Goal: Transaction & Acquisition: Purchase product/service

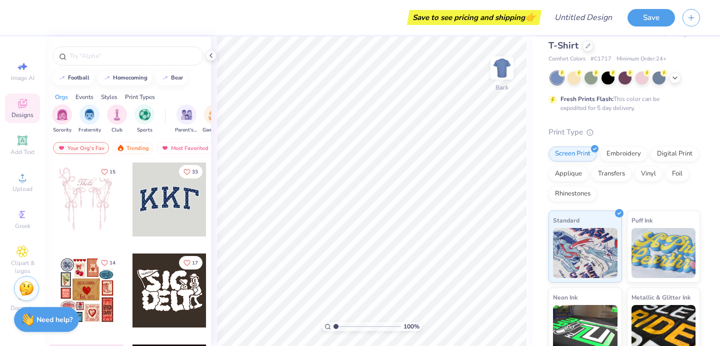
scroll to position [27, 0]
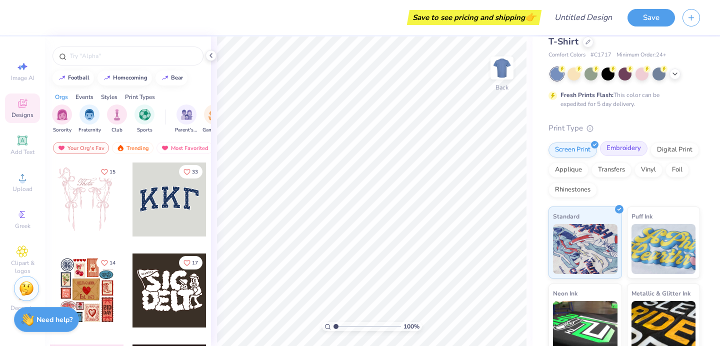
click at [630, 149] on div "Embroidery" at bounding box center [624, 148] width 48 height 15
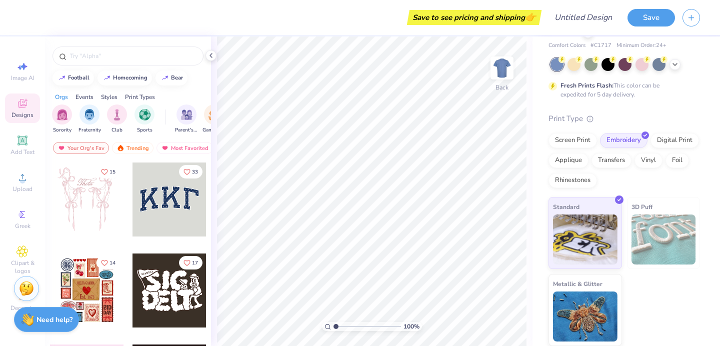
scroll to position [0, 0]
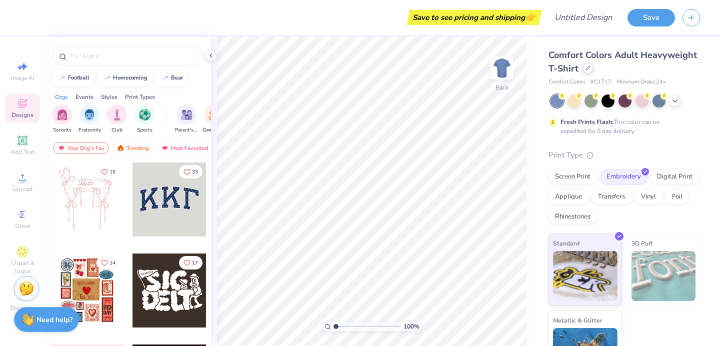
click at [590, 71] on div at bounding box center [588, 68] width 11 height 11
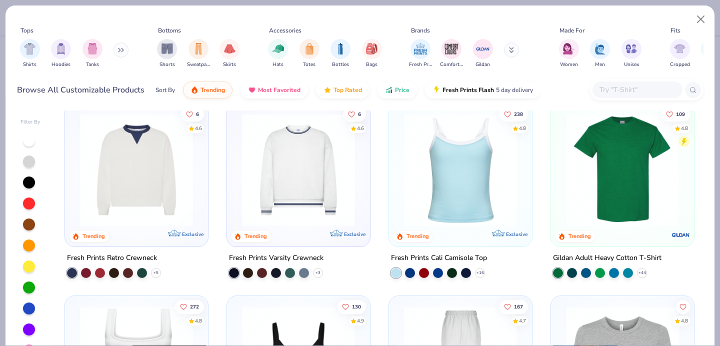
scroll to position [206, 0]
click at [155, 270] on icon at bounding box center [156, 272] width 8 height 8
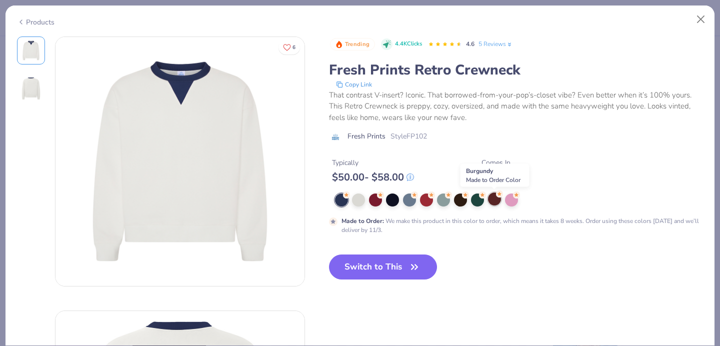
click at [495, 200] on div at bounding box center [494, 199] width 13 height 13
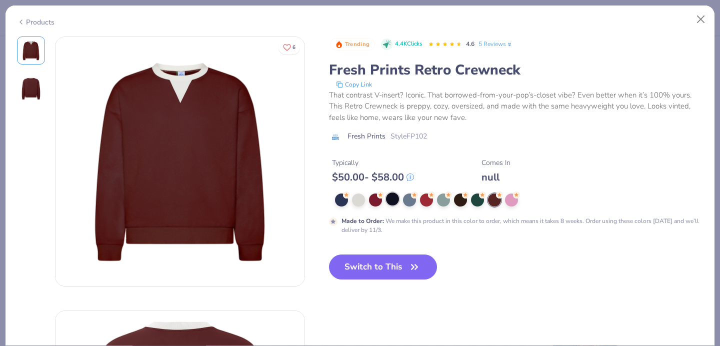
click at [391, 201] on div at bounding box center [392, 199] width 13 height 13
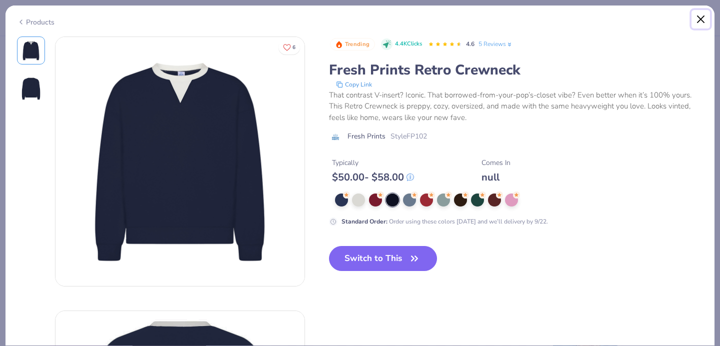
click at [699, 20] on button "Close" at bounding box center [701, 19] width 19 height 19
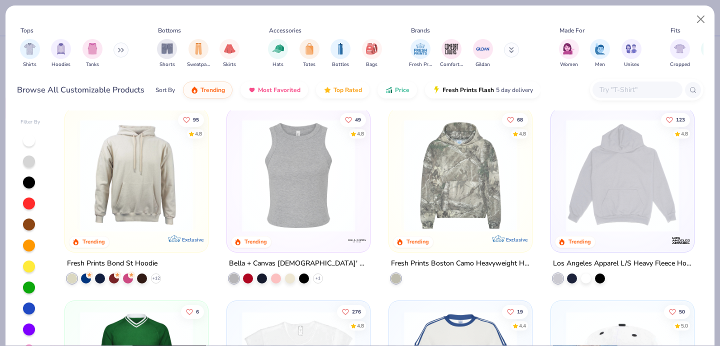
scroll to position [1170, 0]
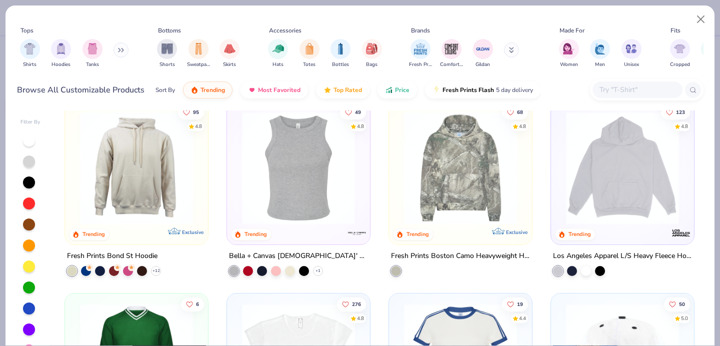
click at [632, 220] on img at bounding box center [622, 167] width 123 height 113
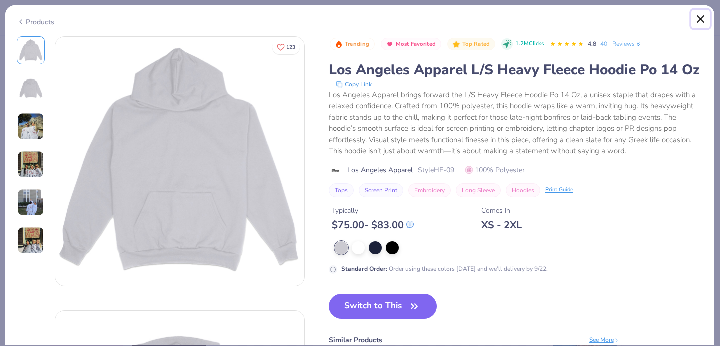
click at [698, 18] on button "Close" at bounding box center [701, 19] width 19 height 19
click at [702, 18] on button "Close" at bounding box center [701, 19] width 19 height 19
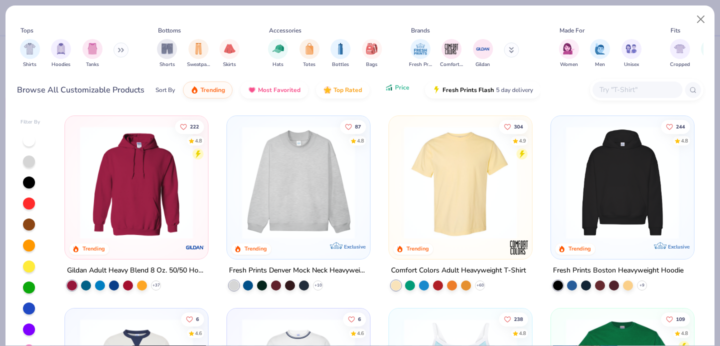
click at [405, 93] on button "Price" at bounding box center [398, 87] width 40 height 17
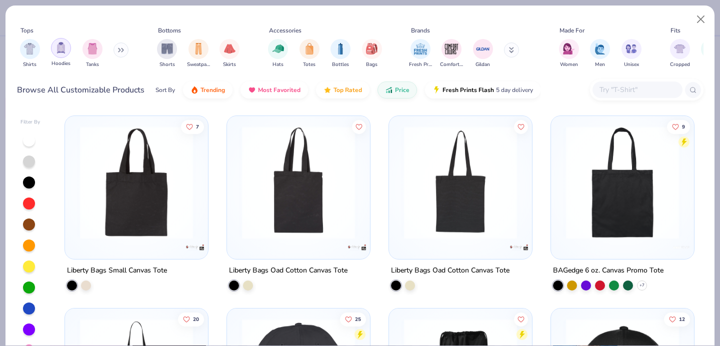
click at [64, 50] on img "filter for Hoodies" at bounding box center [61, 48] width 11 height 12
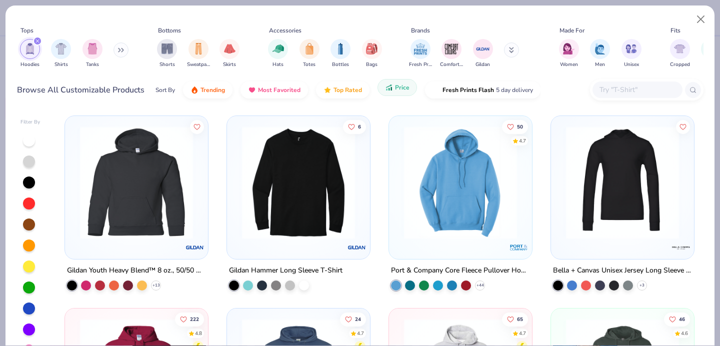
click at [383, 92] on button "Price" at bounding box center [398, 87] width 40 height 17
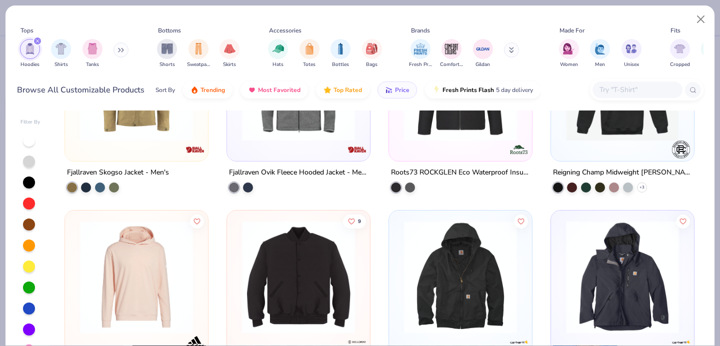
scroll to position [71, 0]
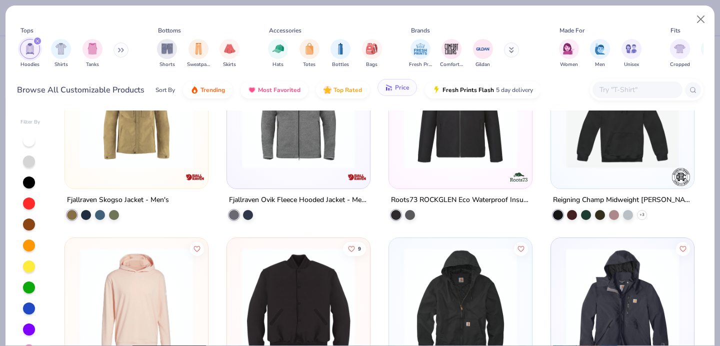
click at [396, 91] on span "Price" at bounding box center [402, 88] width 15 height 8
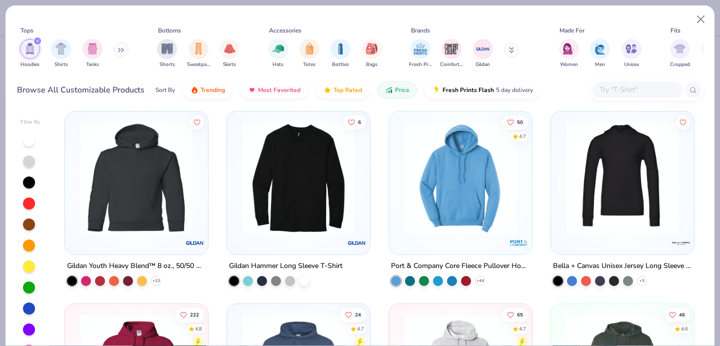
scroll to position [0, 0]
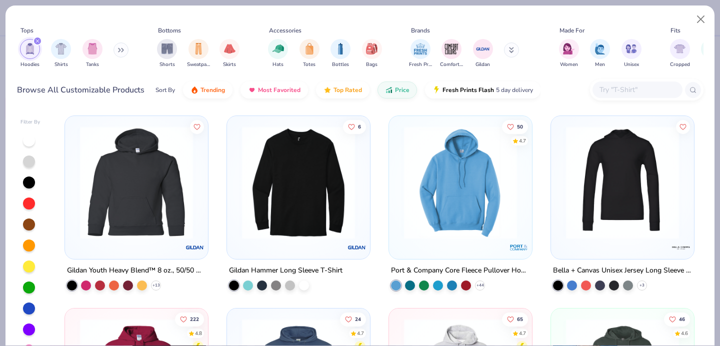
click at [177, 216] on img at bounding box center [136, 182] width 123 height 113
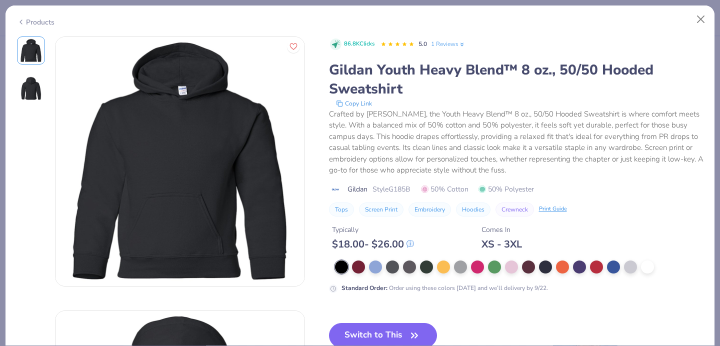
scroll to position [23, 0]
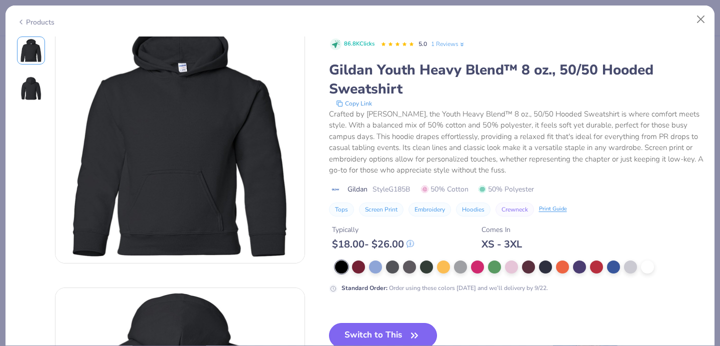
click at [387, 329] on button "Switch to This" at bounding box center [383, 335] width 109 height 25
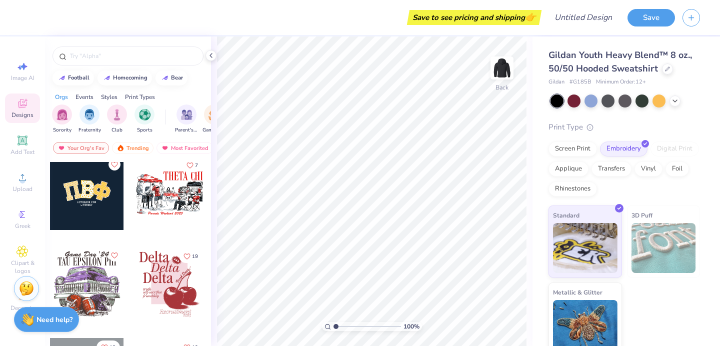
scroll to position [1552, 0]
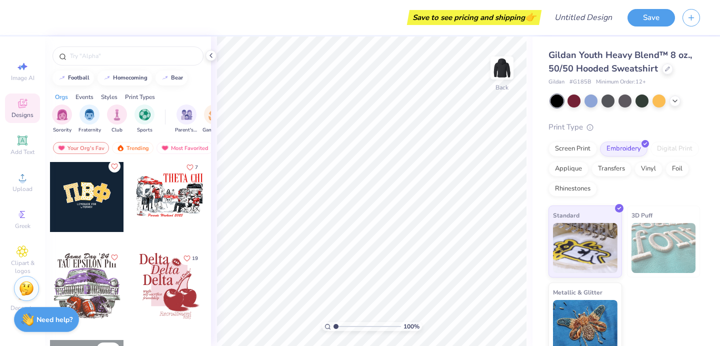
click at [100, 207] on div at bounding box center [87, 195] width 74 height 74
type input "3.07"
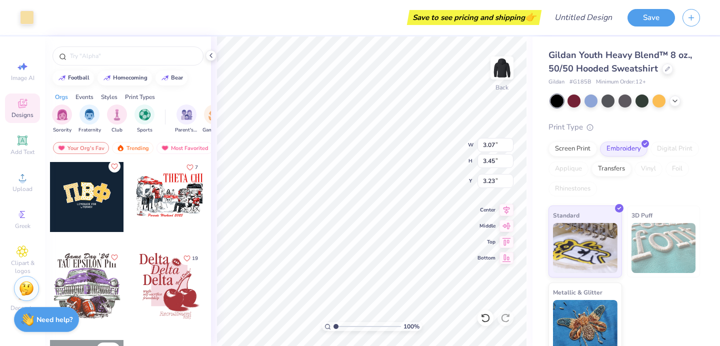
type input "3.45"
type input "3.23"
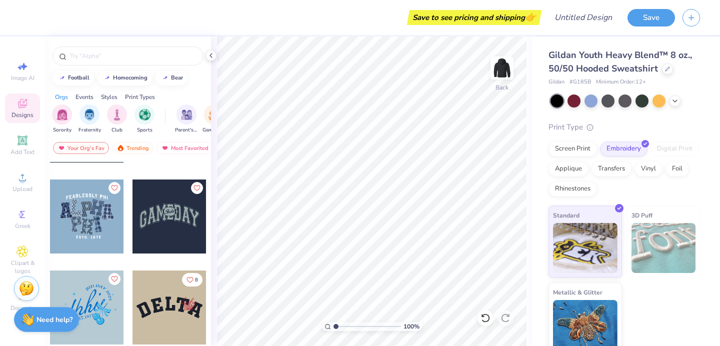
scroll to position [2449, 0]
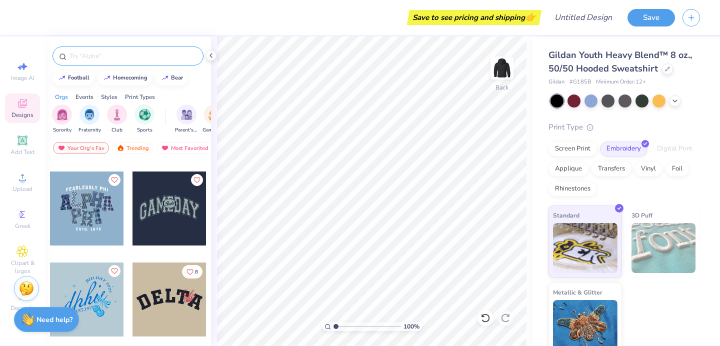
click at [109, 57] on input "text" at bounding box center [133, 56] width 128 height 10
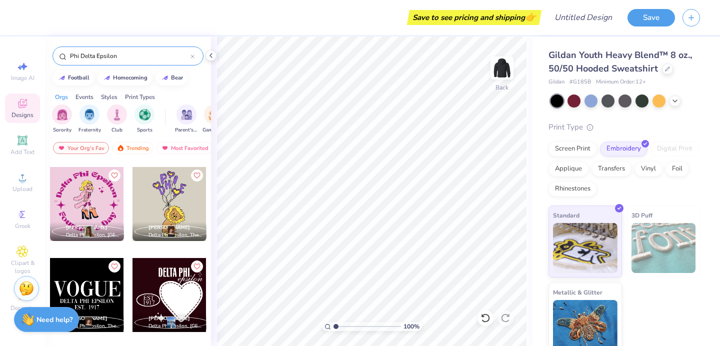
scroll to position [1633, 0]
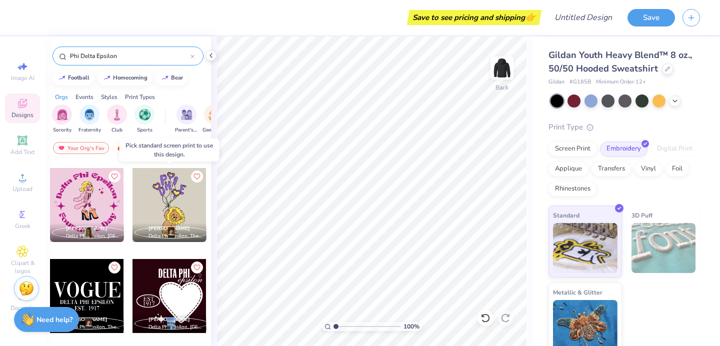
type input "Phi Delta Epsilon"
click at [183, 209] on div at bounding box center [170, 205] width 74 height 74
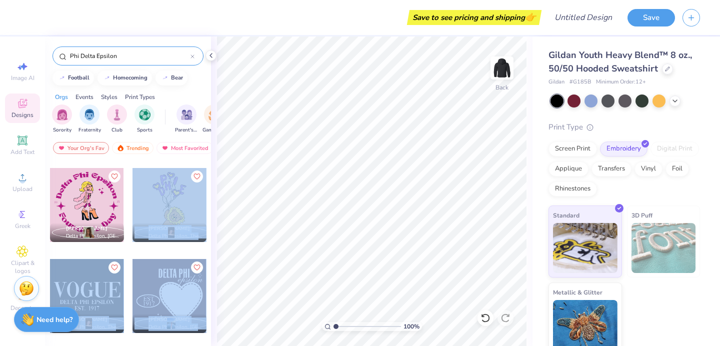
click at [312, 208] on div "Save to see pricing and shipping 👉 Design Title Save Image AI Designs Add Text …" at bounding box center [360, 173] width 720 height 346
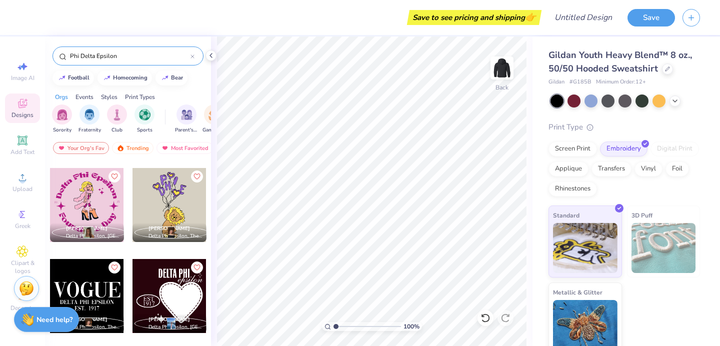
click at [160, 205] on div at bounding box center [170, 205] width 74 height 74
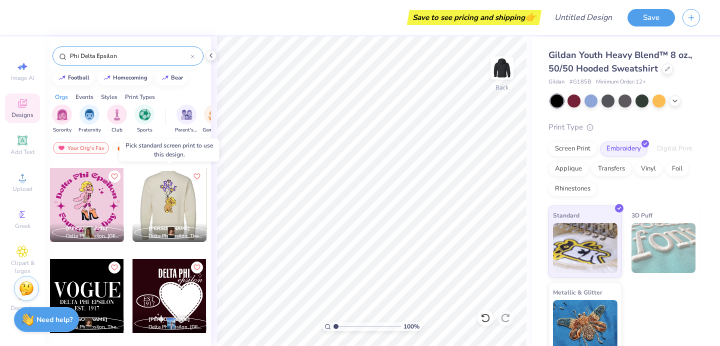
click at [133, 202] on div at bounding box center [96, 205] width 74 height 74
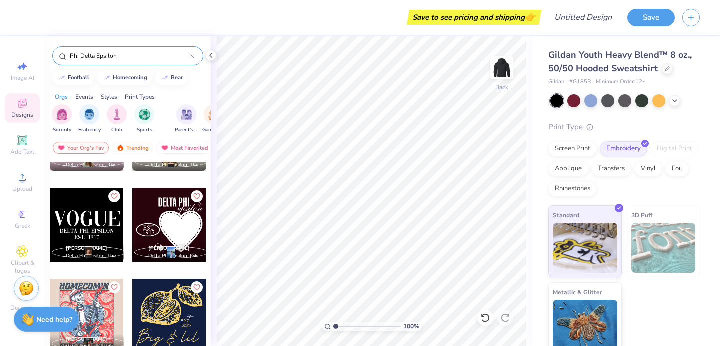
scroll to position [1612, 0]
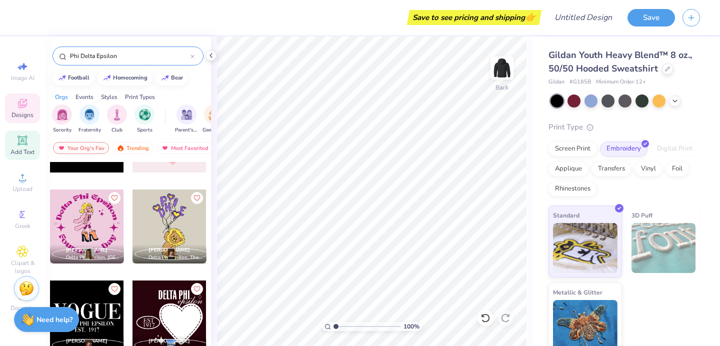
click at [24, 145] on icon at bounding box center [23, 141] width 12 height 12
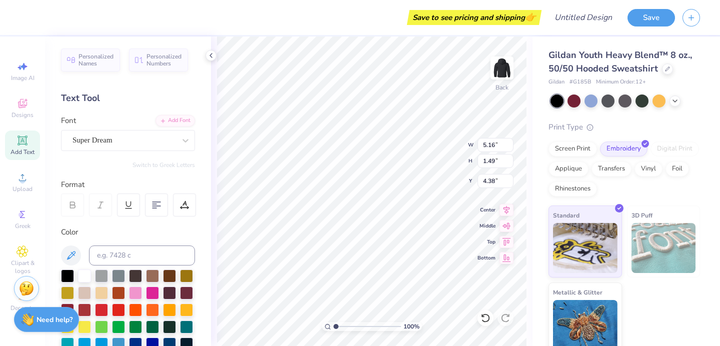
type textarea "STFK"
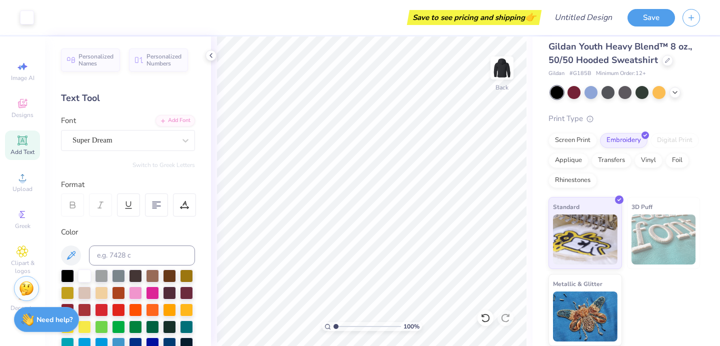
scroll to position [0, 0]
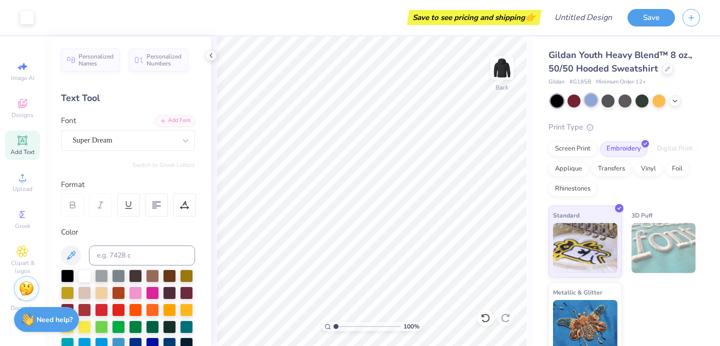
click at [587, 101] on div at bounding box center [591, 100] width 13 height 13
click at [674, 101] on polyline at bounding box center [675, 100] width 4 height 2
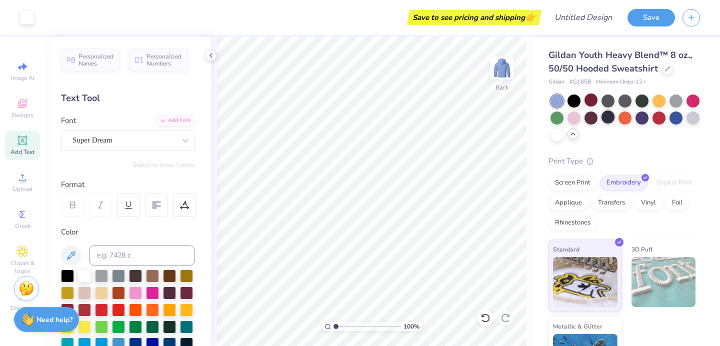
click at [609, 119] on div at bounding box center [608, 117] width 13 height 13
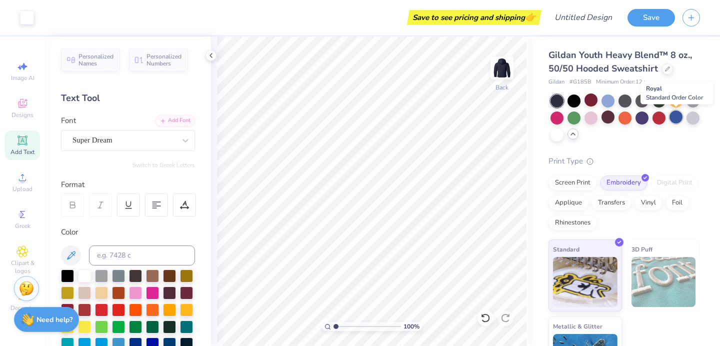
click at [677, 118] on div at bounding box center [676, 117] width 13 height 13
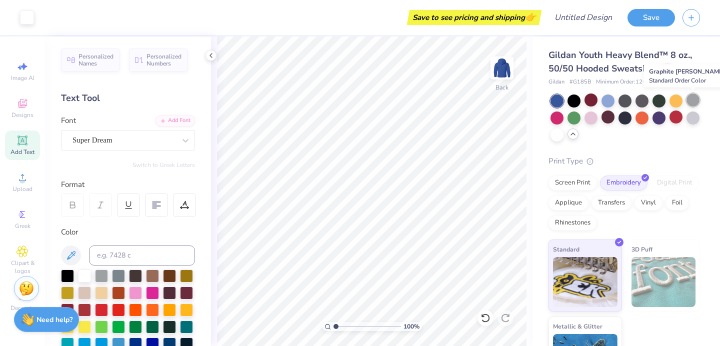
click at [696, 102] on div at bounding box center [693, 100] width 13 height 13
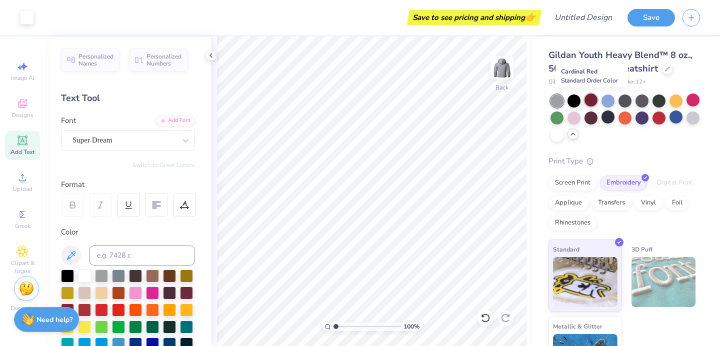
click at [590, 99] on div at bounding box center [591, 100] width 13 height 13
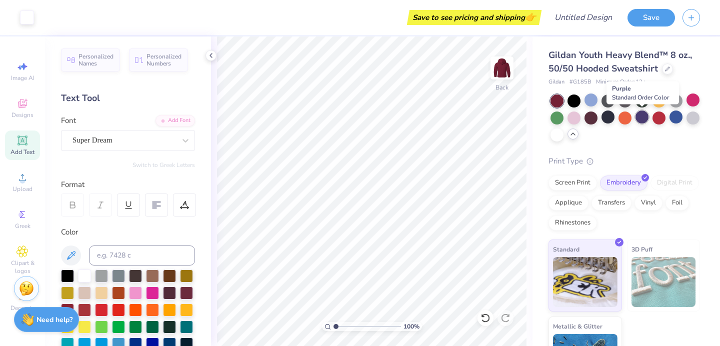
click at [642, 121] on div at bounding box center [642, 117] width 13 height 13
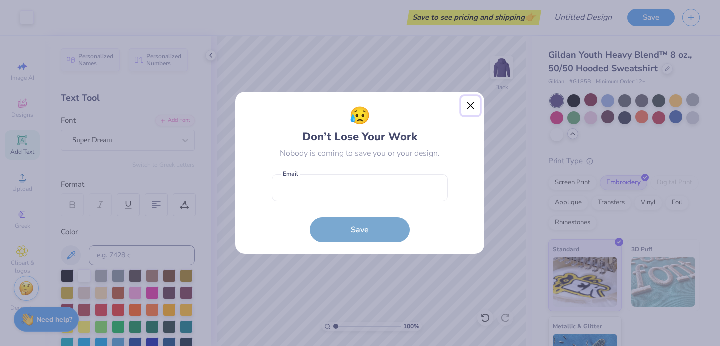
click at [471, 103] on button "Close" at bounding box center [471, 106] width 19 height 19
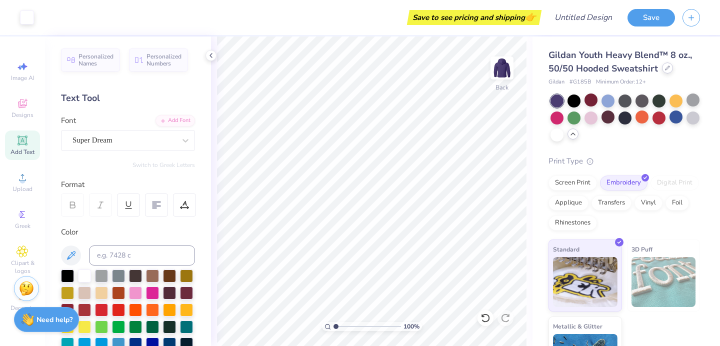
click at [665, 67] on icon at bounding box center [667, 68] width 5 height 5
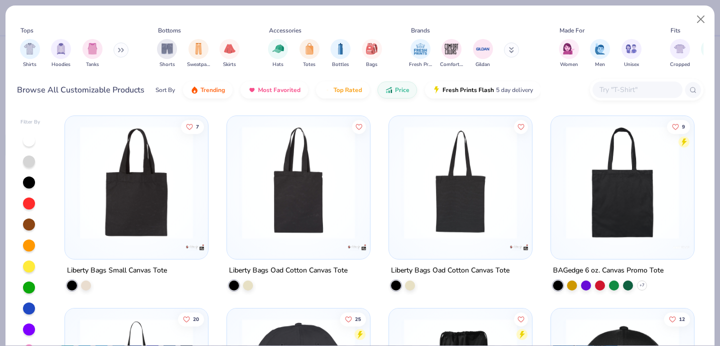
click at [127, 51] on button at bounding box center [121, 50] width 15 height 15
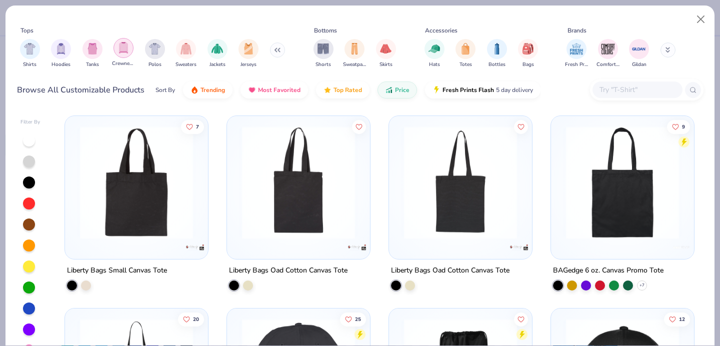
click at [122, 49] on img "filter for Crewnecks" at bounding box center [123, 48] width 11 height 12
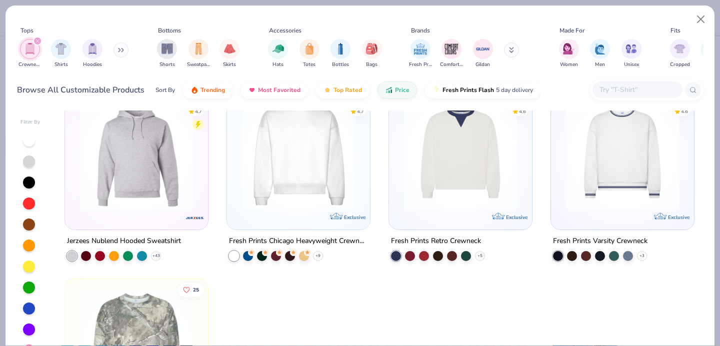
scroll to position [31, 0]
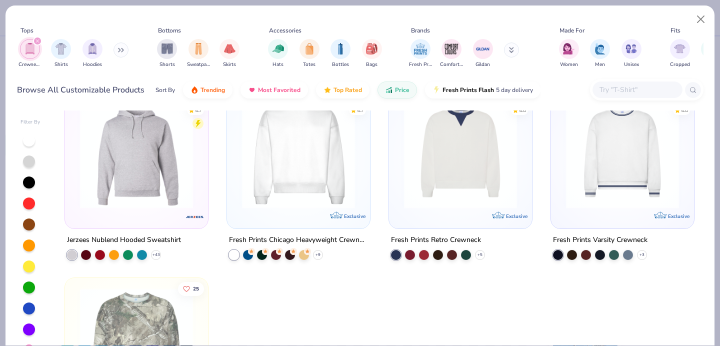
click at [340, 197] on img at bounding box center [298, 152] width 123 height 113
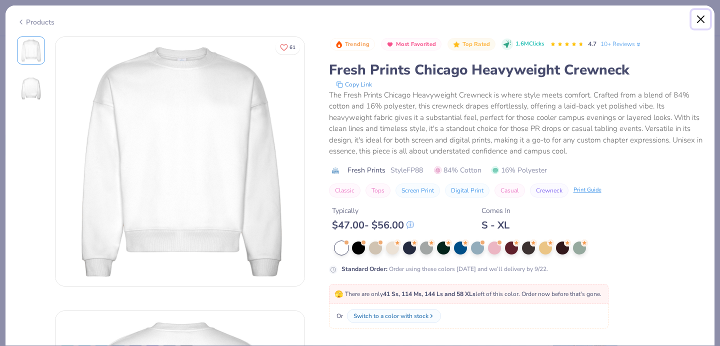
click at [698, 20] on button "Close" at bounding box center [701, 19] width 19 height 19
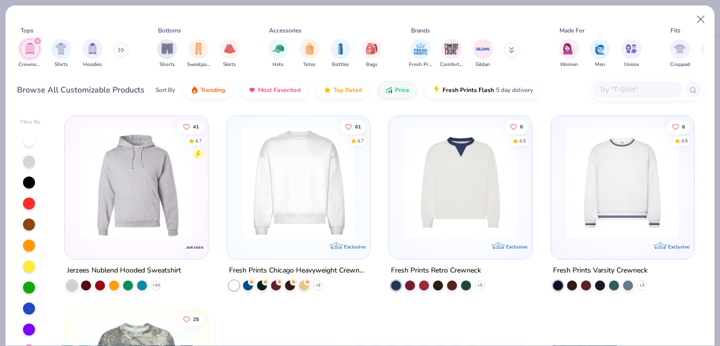
click at [121, 53] on button at bounding box center [121, 50] width 15 height 15
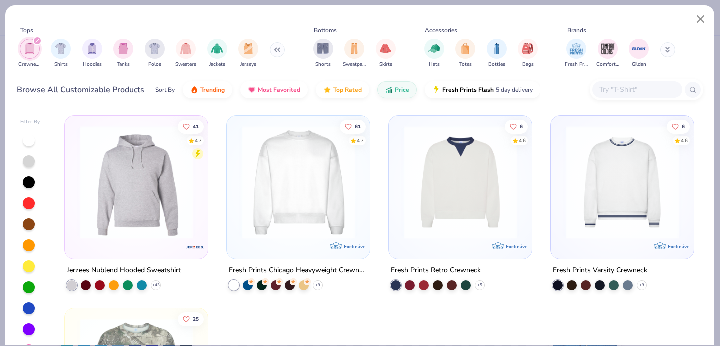
click at [297, 188] on img at bounding box center [298, 182] width 123 height 113
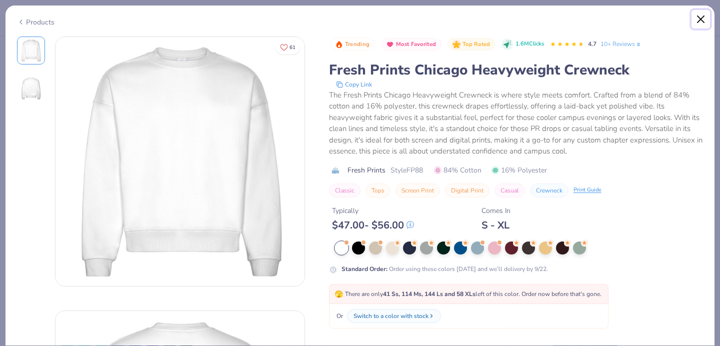
click at [699, 25] on button "Close" at bounding box center [701, 19] width 19 height 19
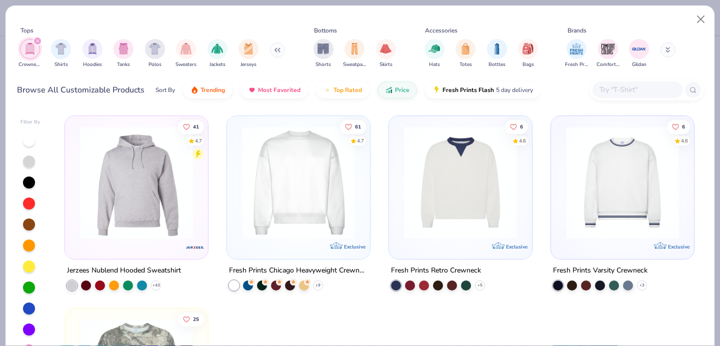
click at [334, 192] on img at bounding box center [298, 182] width 123 height 113
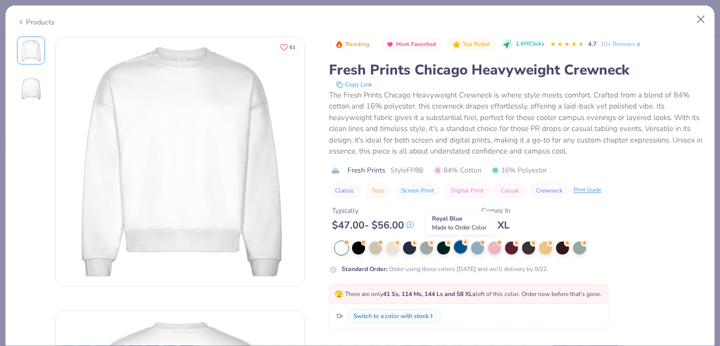
click at [458, 247] on div at bounding box center [460, 247] width 13 height 13
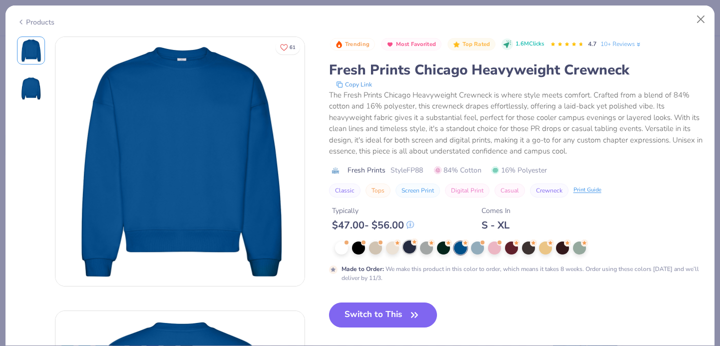
click at [410, 247] on div at bounding box center [409, 247] width 13 height 13
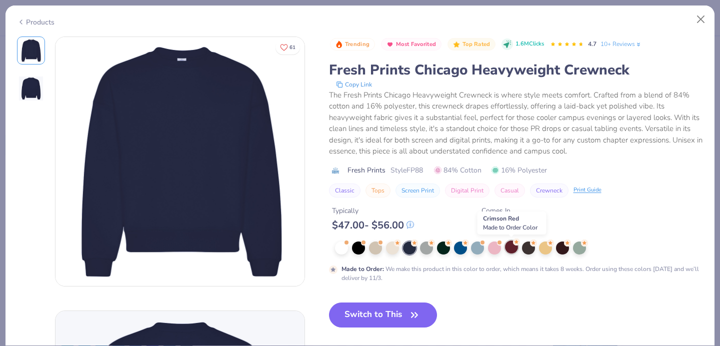
click at [509, 246] on div at bounding box center [511, 247] width 13 height 13
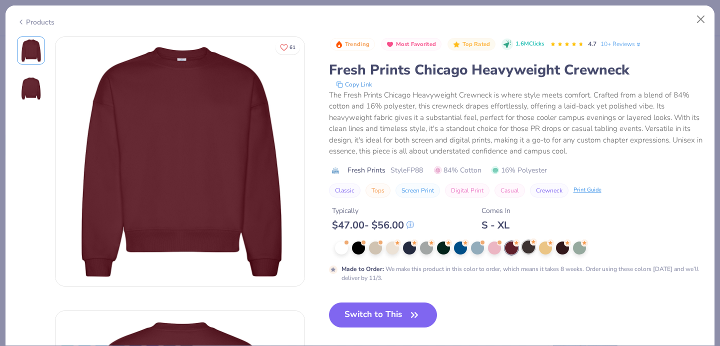
click at [526, 248] on div at bounding box center [528, 247] width 13 height 13
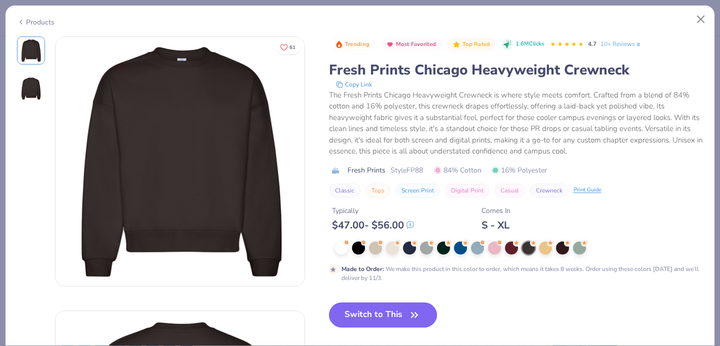
click at [357, 316] on button "Switch to This" at bounding box center [383, 315] width 109 height 25
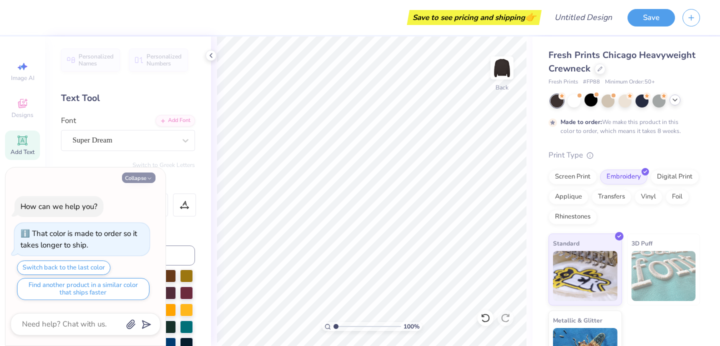
click at [145, 176] on button "Collapse" at bounding box center [139, 178] width 34 height 11
type textarea "x"
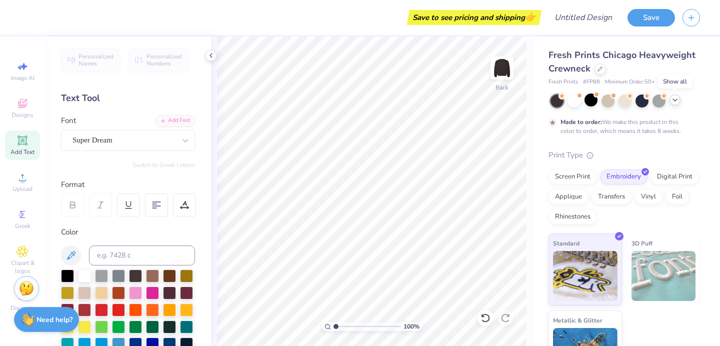
click at [677, 101] on icon at bounding box center [675, 100] width 8 height 8
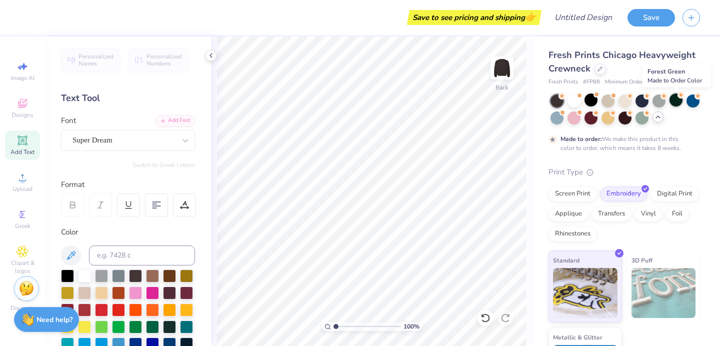
click at [673, 101] on div at bounding box center [676, 100] width 13 height 13
